Goal: Task Accomplishment & Management: Use online tool/utility

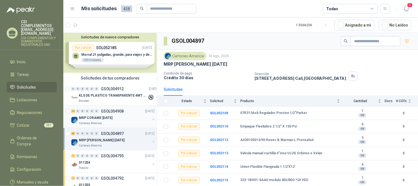
scroll to position [263, 0]
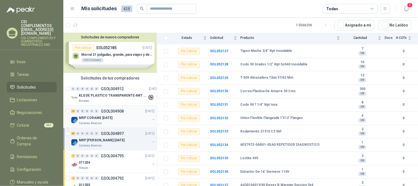
click at [101, 121] on p "Cartones America" at bounding box center [90, 123] width 23 height 4
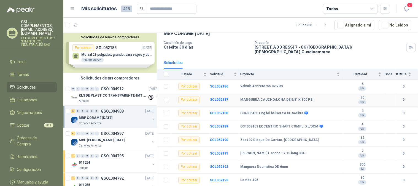
scroll to position [61, 0]
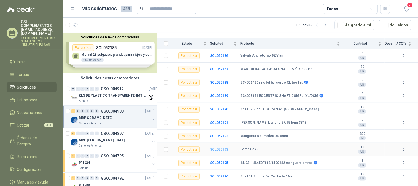
click at [217, 148] on b "SOL052193" at bounding box center [219, 150] width 18 height 4
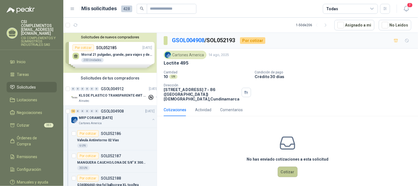
click at [285, 169] on button "Cotizar" at bounding box center [288, 172] width 20 height 10
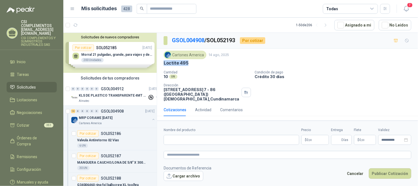
drag, startPoint x: 171, startPoint y: 62, endPoint x: 192, endPoint y: 62, distance: 21.0
click at [192, 62] on div "Cartones America [DATE] Loctite 495 Cantidad 10 UN Condición de pago Crédito 3…" at bounding box center [287, 76] width 261 height 55
copy p "Loctite 495"
click at [181, 135] on input "Nombre del producto" at bounding box center [232, 140] width 136 height 10
paste input "**********"
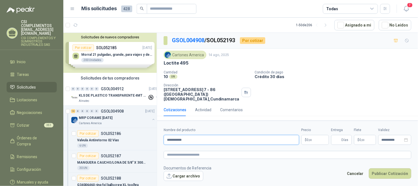
type input "**********"
click at [310, 138] on span ",00" at bounding box center [310, 139] width 3 height 3
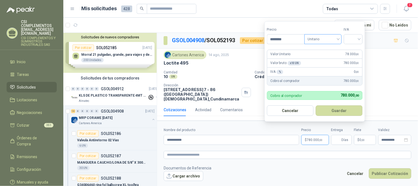
click at [338, 39] on span "Unitario" at bounding box center [323, 39] width 31 height 8
type input "********"
click at [326, 50] on div "Unitario" at bounding box center [324, 51] width 28 height 6
click at [358, 37] on input "search" at bounding box center [354, 38] width 12 height 8
click at [355, 48] on div "19%" at bounding box center [355, 51] width 10 height 6
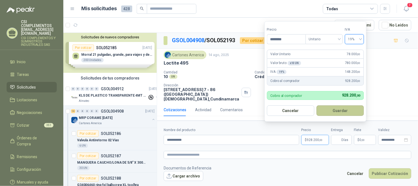
click at [346, 110] on button "Guardar" at bounding box center [340, 110] width 47 height 10
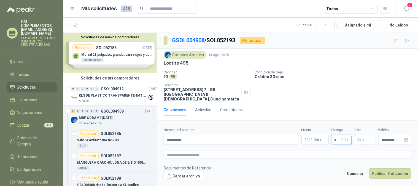
type input "*"
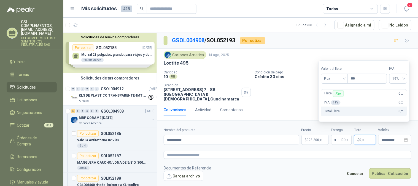
click at [361, 138] on span "0 ,00" at bounding box center [362, 139] width 5 height 3
click at [345, 79] on span "Flex" at bounding box center [335, 78] width 20 height 8
drag, startPoint x: 336, startPoint y: 98, endPoint x: 346, endPoint y: 105, distance: 12.4
click at [336, 98] on div "Incluido" at bounding box center [335, 99] width 19 height 6
click at [406, 138] on icon "close-circle" at bounding box center [407, 140] width 4 height 4
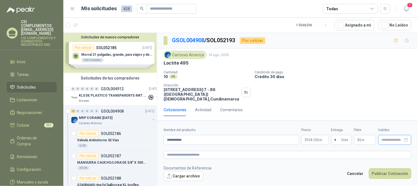
click at [390, 135] on div at bounding box center [395, 140] width 33 height 10
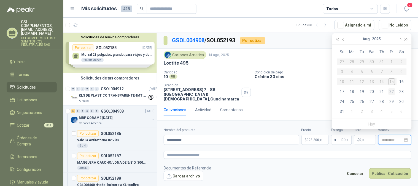
type input "**********"
click at [354, 101] on div "25" at bounding box center [352, 101] width 7 height 7
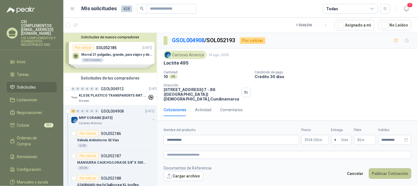
click at [397, 171] on button "Publicar Cotización" at bounding box center [390, 173] width 42 height 10
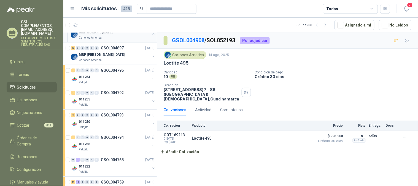
scroll to position [368, 0]
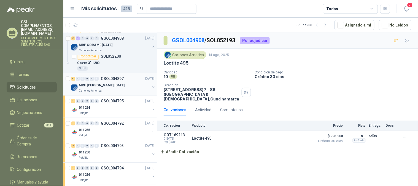
click at [107, 87] on p "MRP [PERSON_NAME] [DATE]" at bounding box center [102, 85] width 46 height 5
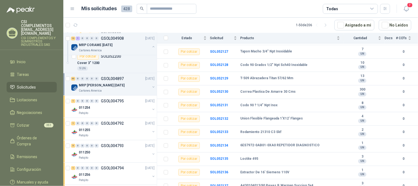
scroll to position [276, 0]
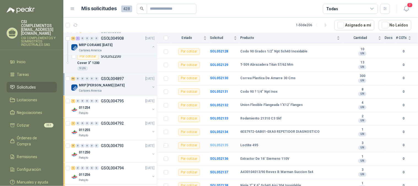
click at [220, 147] on b "SOL052135" at bounding box center [219, 145] width 18 height 4
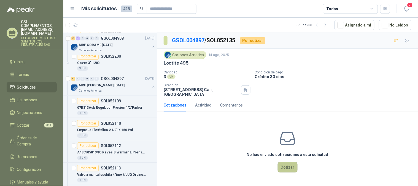
click at [285, 168] on button "Cotizar" at bounding box center [288, 167] width 20 height 10
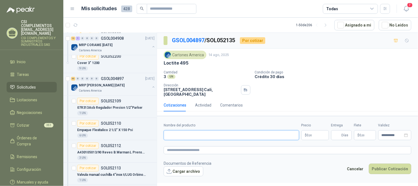
click at [183, 139] on input "Nombre del producto" at bounding box center [232, 135] width 136 height 10
paste input "**********"
type input "**********"
click at [315, 134] on p "$ 0 ,00" at bounding box center [316, 135] width 28 height 10
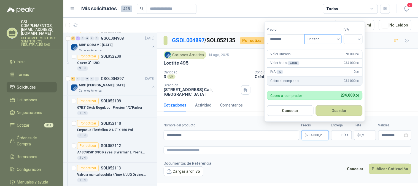
click at [338, 39] on span "Unitario" at bounding box center [323, 39] width 31 height 8
type input "********"
click at [328, 50] on div "Unitario" at bounding box center [324, 51] width 28 height 6
click at [360, 39] on input "search" at bounding box center [354, 38] width 12 height 8
click at [353, 49] on div "19%" at bounding box center [355, 51] width 10 height 6
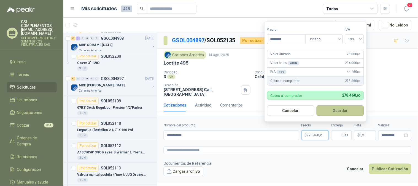
click at [348, 109] on button "Guardar" at bounding box center [340, 110] width 47 height 10
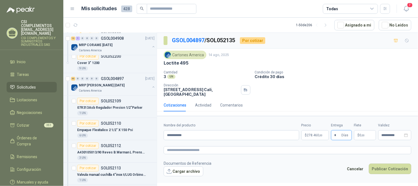
type input "*"
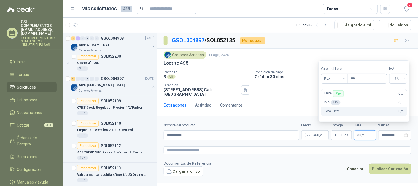
click at [362, 135] on span ",00" at bounding box center [363, 135] width 3 height 3
click at [346, 77] on div "Flex" at bounding box center [334, 78] width 27 height 10
click at [333, 103] on div "Fijo" at bounding box center [335, 107] width 26 height 9
click at [346, 76] on div "Fijo" at bounding box center [334, 78] width 27 height 10
click at [337, 97] on div "Incluido" at bounding box center [335, 99] width 19 height 6
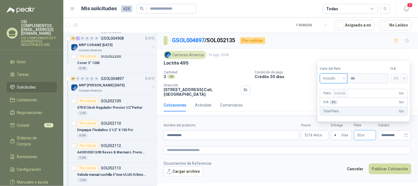
click at [367, 134] on p "$ 0 ,00" at bounding box center [365, 135] width 22 height 10
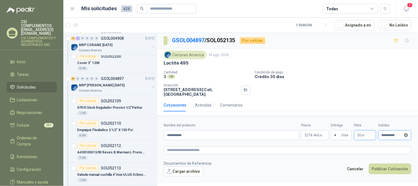
click at [408, 136] on icon "close-circle" at bounding box center [407, 135] width 4 height 4
click at [365, 134] on span ",00" at bounding box center [363, 135] width 3 height 3
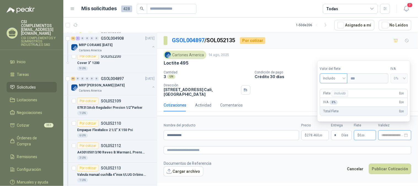
click at [344, 79] on span "Incluido" at bounding box center [334, 78] width 21 height 8
click at [337, 98] on div "Incluido" at bounding box center [335, 99] width 20 height 6
click at [366, 130] on p "$ 0 ,00" at bounding box center [365, 135] width 22 height 10
click at [376, 134] on p "$ 0 ,00" at bounding box center [365, 135] width 22 height 10
click at [386, 134] on input at bounding box center [393, 136] width 22 height 4
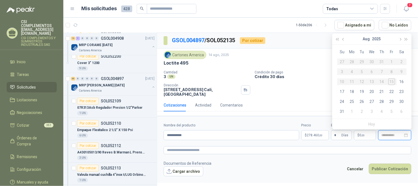
type input "**********"
click at [354, 102] on div "25" at bounding box center [352, 101] width 7 height 7
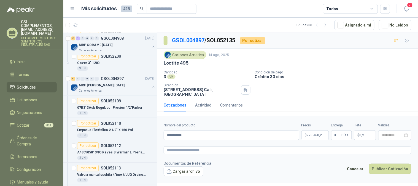
type input "**********"
click at [385, 169] on button "Publicar Cotización" at bounding box center [390, 169] width 42 height 10
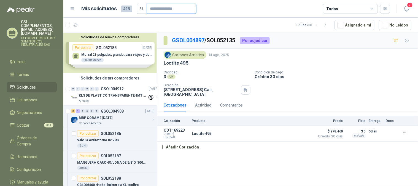
click at [157, 6] on input "text" at bounding box center [169, 8] width 39 height 9
type input "******"
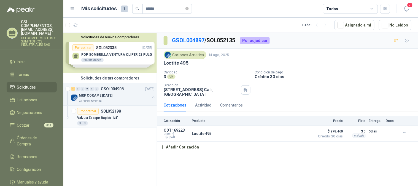
click at [106, 117] on p "Valvula Escape Rapido 1/4"" at bounding box center [97, 117] width 41 height 5
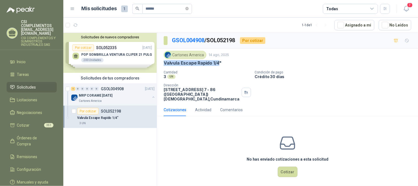
drag, startPoint x: 163, startPoint y: 64, endPoint x: 220, endPoint y: 65, distance: 57.1
click at [220, 65] on div "Cartones America [DATE] Valvula Escape Rapido 1/4" Cantidad 3 UN Condición de …" at bounding box center [287, 76] width 261 height 55
click at [222, 63] on div "Valvula Escape Rapido 1/4"" at bounding box center [288, 63] width 248 height 6
drag, startPoint x: 163, startPoint y: 65, endPoint x: 225, endPoint y: 61, distance: 61.7
click at [225, 61] on div "Cartones America [DATE] Valvula Escape Rapido 1/4" Cantidad 3 UN Condición de …" at bounding box center [287, 76] width 261 height 55
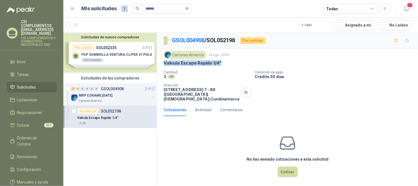
copy p "Valvula Escape Rapido 1/4""
click at [289, 167] on button "Cotizar" at bounding box center [288, 172] width 20 height 10
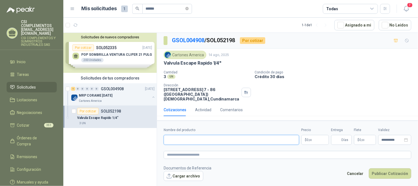
click at [195, 135] on input "Nombre del producto" at bounding box center [232, 140] width 136 height 10
paste input "**********"
type input "**********"
click at [308, 138] on span "0 ,00" at bounding box center [309, 139] width 5 height 3
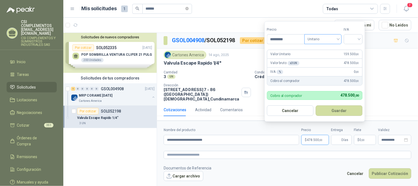
click at [339, 41] on span "Unitario" at bounding box center [323, 39] width 31 height 8
type input "*********"
click at [332, 50] on div "Unitario" at bounding box center [324, 51] width 28 height 6
click at [361, 40] on div at bounding box center [353, 39] width 19 height 10
click at [357, 48] on div "19%" at bounding box center [355, 51] width 10 height 6
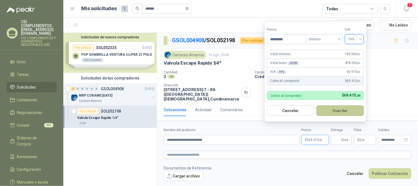
click at [337, 107] on button "Guardar" at bounding box center [340, 110] width 47 height 10
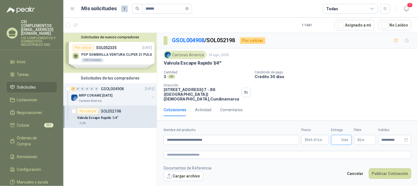
click at [338, 135] on input "Entrega" at bounding box center [338, 139] width 6 height 9
type input "*"
click at [358, 138] on span "$" at bounding box center [359, 139] width 2 height 3
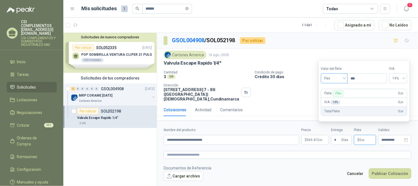
click at [346, 79] on div "Flex" at bounding box center [334, 78] width 27 height 10
click at [338, 101] on div "Incluido" at bounding box center [335, 99] width 19 height 6
click at [408, 138] on icon "close-circle" at bounding box center [407, 140] width 4 height 4
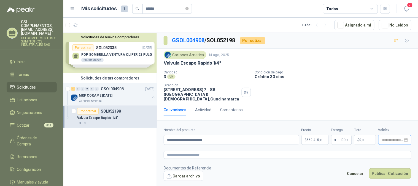
click at [404, 138] on div at bounding box center [395, 140] width 26 height 4
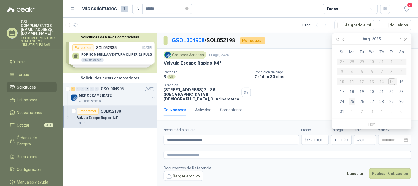
click at [354, 99] on div "25" at bounding box center [352, 101] width 7 height 7
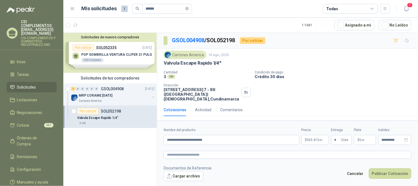
type input "**********"
click at [394, 170] on button "Publicar Cotización" at bounding box center [390, 173] width 42 height 10
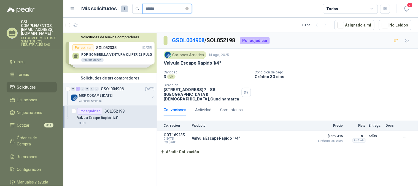
click at [156, 9] on input "******" at bounding box center [165, 8] width 39 height 9
type input "*"
type input "**********"
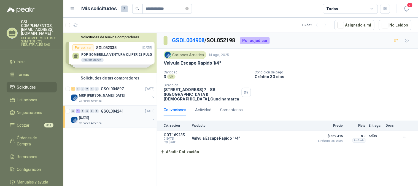
click at [107, 110] on p "GSOL004241" at bounding box center [112, 111] width 23 height 4
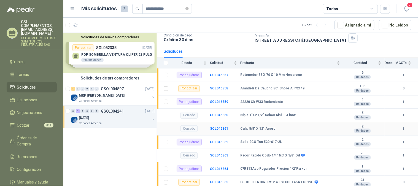
scroll to position [40, 0]
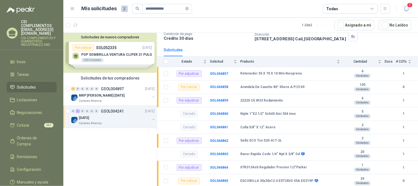
click at [137, 8] on icon "search" at bounding box center [138, 9] width 4 height 4
click at [189, 7] on icon "close-circle" at bounding box center [187, 8] width 3 height 3
click at [170, 11] on input "text" at bounding box center [165, 8] width 39 height 9
type input "******"
click at [89, 94] on p "MRP [PERSON_NAME] [DATE]" at bounding box center [102, 95] width 46 height 5
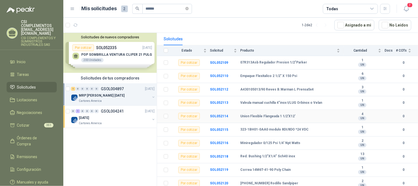
scroll to position [48, 0]
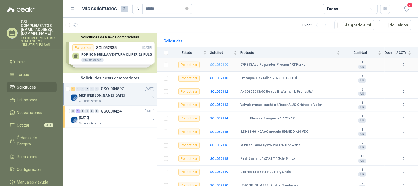
click at [218, 64] on b "SOL052109" at bounding box center [219, 65] width 18 height 4
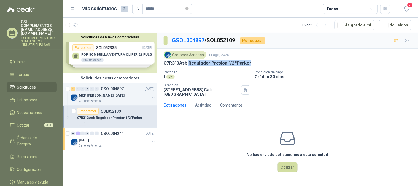
drag, startPoint x: 194, startPoint y: 62, endPoint x: 252, endPoint y: 61, distance: 57.1
click at [252, 61] on div "07R313Asb Regulador Presion 1/2"Parker" at bounding box center [288, 63] width 248 height 6
copy p "Regulador Presion 1/2"Parker"
click at [292, 165] on button "Cotizar" at bounding box center [288, 167] width 20 height 10
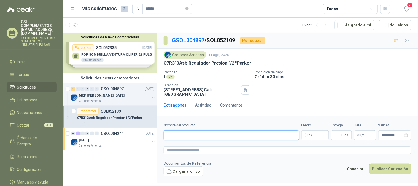
click at [177, 135] on input "Nombre del producto" at bounding box center [232, 135] width 136 height 10
paste input "**********"
type input "**********"
click at [319, 132] on p "$ 0 ,00" at bounding box center [316, 135] width 28 height 10
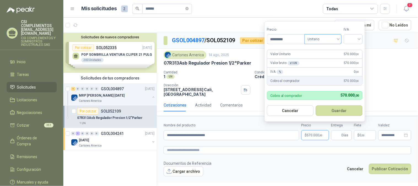
click at [340, 36] on div "Unitario" at bounding box center [323, 39] width 37 height 10
type input "*********"
click at [327, 48] on div "Unitario" at bounding box center [324, 51] width 28 height 6
click at [362, 37] on div at bounding box center [353, 39] width 19 height 10
click at [354, 50] on div "19%" at bounding box center [355, 51] width 10 height 6
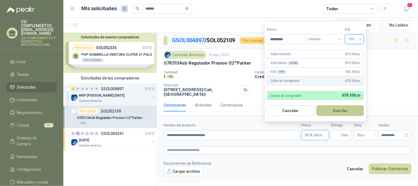
click at [350, 114] on button "Guardar" at bounding box center [340, 110] width 47 height 10
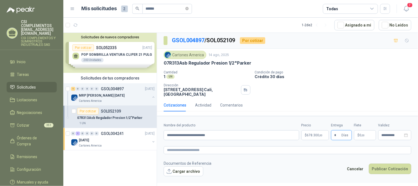
type input "*"
click at [361, 133] on p "$ 0 ,00" at bounding box center [365, 135] width 22 height 10
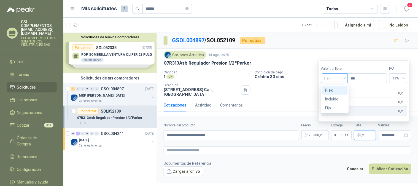
click at [345, 77] on span "Flex" at bounding box center [335, 78] width 20 height 8
click at [335, 98] on div "Incluido" at bounding box center [335, 99] width 19 height 6
click at [407, 136] on icon "close-circle" at bounding box center [407, 135] width 4 height 4
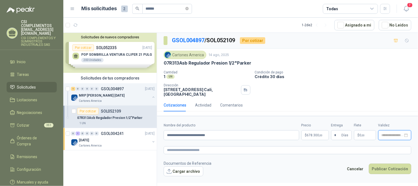
click at [395, 136] on input at bounding box center [393, 136] width 22 height 4
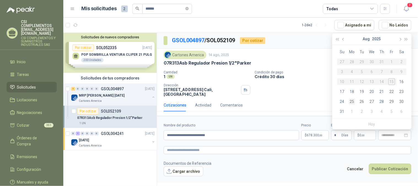
click at [353, 102] on div "25" at bounding box center [352, 101] width 7 height 7
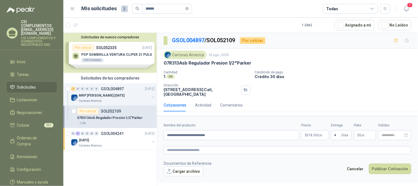
type input "**********"
click at [374, 167] on button "Publicar Cotización" at bounding box center [390, 169] width 42 height 10
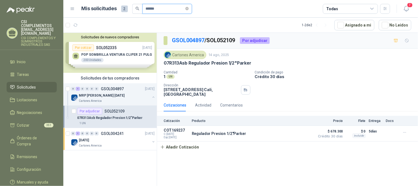
click at [169, 9] on input "******" at bounding box center [165, 8] width 39 height 9
type input "*"
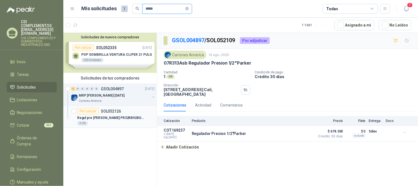
type input "*****"
click at [105, 112] on p "SOL052126" at bounding box center [111, 111] width 20 height 4
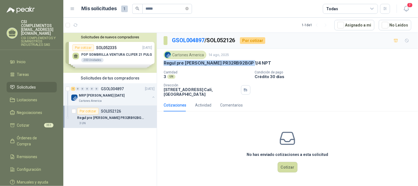
drag, startPoint x: 161, startPoint y: 63, endPoint x: 258, endPoint y: 63, distance: 97.1
click at [258, 63] on div "Cartones America [DATE] Regul pre Parker PR32RB92BGP 1/4 NPT Cantidad 3 UN Con…" at bounding box center [287, 74] width 261 height 50
copy p "Regul pre [PERSON_NAME] PR32RB92BGP 1/4 NPT"
click at [286, 164] on button "Cotizar" at bounding box center [288, 167] width 20 height 10
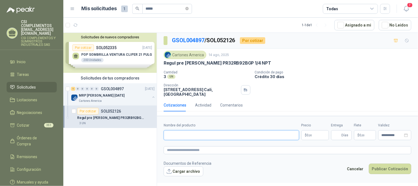
click at [277, 138] on input "Nombre del producto" at bounding box center [232, 135] width 136 height 10
paste input "**********"
type input "**********"
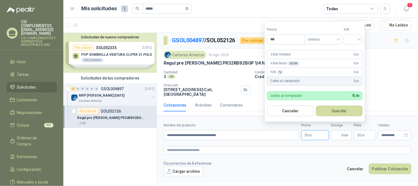
click at [313, 133] on p "$ 0 ,00" at bounding box center [316, 135] width 28 height 10
click at [338, 41] on span "Unitario" at bounding box center [323, 39] width 31 height 8
type input "*********"
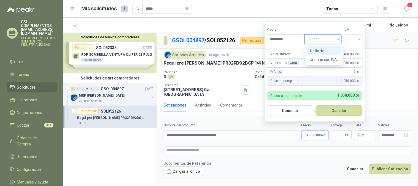
click at [328, 48] on div "Unitario" at bounding box center [324, 51] width 28 height 6
click at [359, 42] on input "search" at bounding box center [354, 38] width 12 height 8
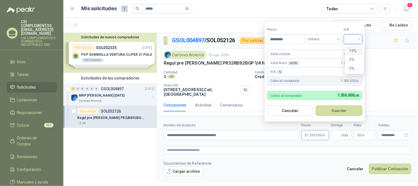
click at [353, 50] on div "19%" at bounding box center [355, 51] width 10 height 6
click at [335, 112] on button "Guardar" at bounding box center [340, 110] width 47 height 10
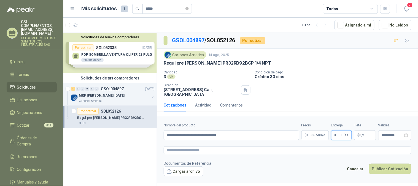
type input "*"
click at [360, 135] on span "0 ,00" at bounding box center [362, 135] width 5 height 3
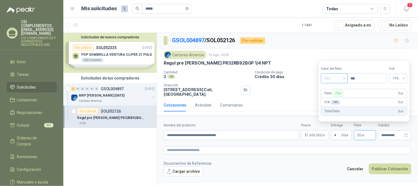
click at [348, 78] on div "Flex" at bounding box center [334, 78] width 27 height 10
click at [337, 96] on div "Incluido" at bounding box center [335, 99] width 19 height 6
click at [407, 137] on icon "close-circle" at bounding box center [407, 135] width 4 height 4
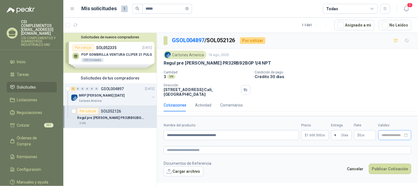
click at [396, 133] on div at bounding box center [395, 135] width 33 height 10
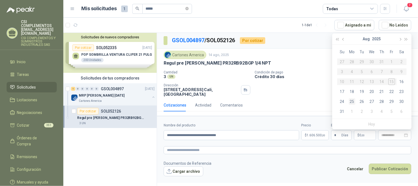
click at [351, 101] on div "25" at bounding box center [352, 101] width 7 height 7
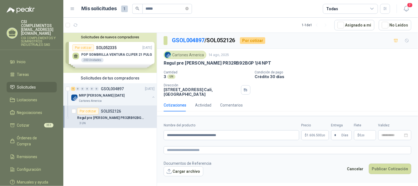
type input "**********"
click at [399, 166] on button "Publicar Cotización" at bounding box center [390, 169] width 42 height 10
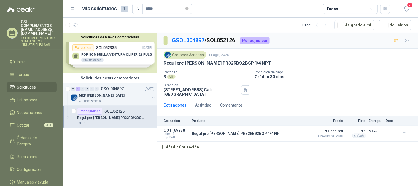
click at [34, 84] on span "Solicitudes" at bounding box center [26, 87] width 19 height 6
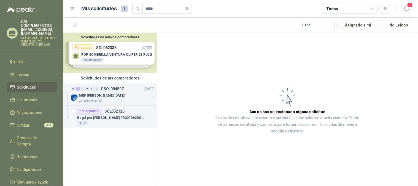
click at [35, 84] on span "Solicitudes" at bounding box center [26, 87] width 19 height 6
click at [90, 25] on icon "button" at bounding box center [89, 24] width 4 height 3
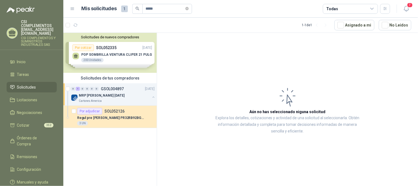
click at [27, 84] on span "Solicitudes" at bounding box center [26, 87] width 19 height 6
click at [87, 21] on button "1" at bounding box center [89, 25] width 9 height 9
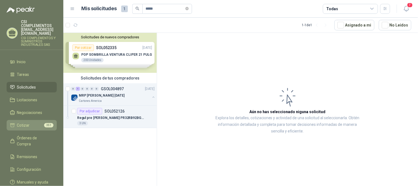
click at [33, 120] on link "Cotizar 351" at bounding box center [32, 125] width 50 height 10
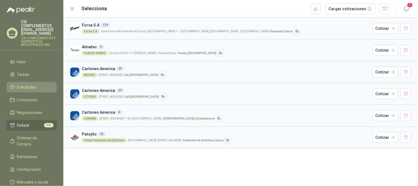
click at [28, 84] on span "Solicitudes" at bounding box center [26, 87] width 19 height 6
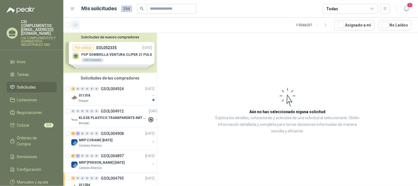
click at [76, 26] on icon "button" at bounding box center [75, 25] width 5 height 5
click at [89, 25] on icon "button" at bounding box center [89, 24] width 4 height 3
click at [96, 95] on div "011318" at bounding box center [114, 95] width 71 height 7
